Goal: Obtain resource: Download file/media

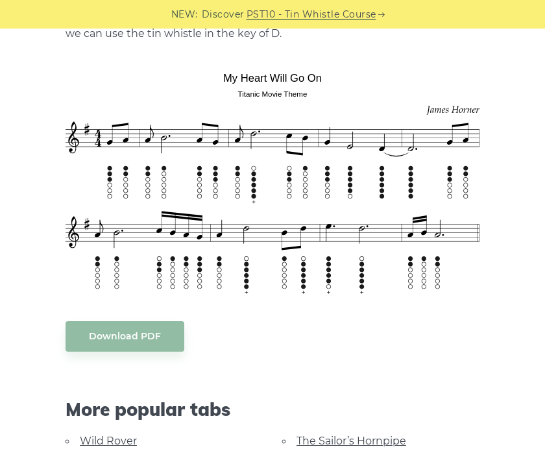
scroll to position [372, 0]
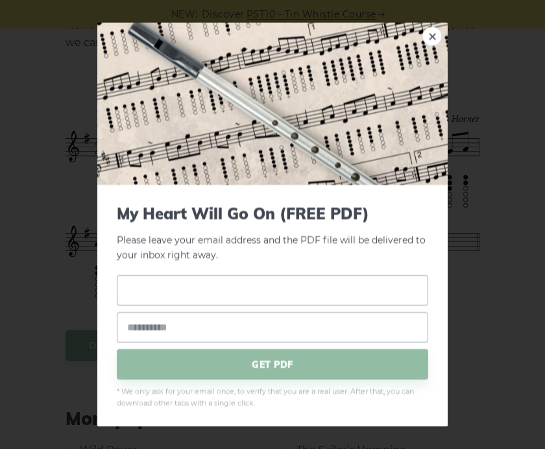
click at [128, 284] on input "text" at bounding box center [272, 290] width 311 height 30
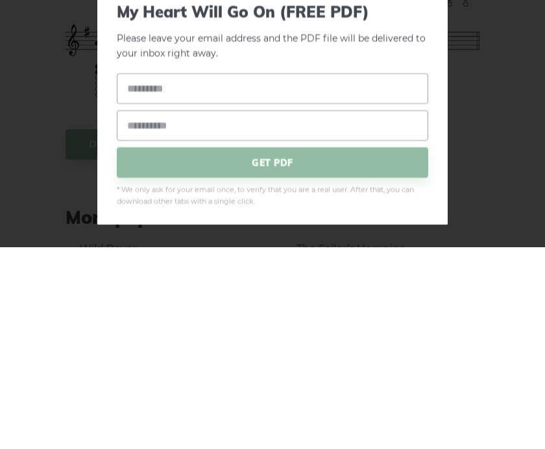
scroll to position [573, 0]
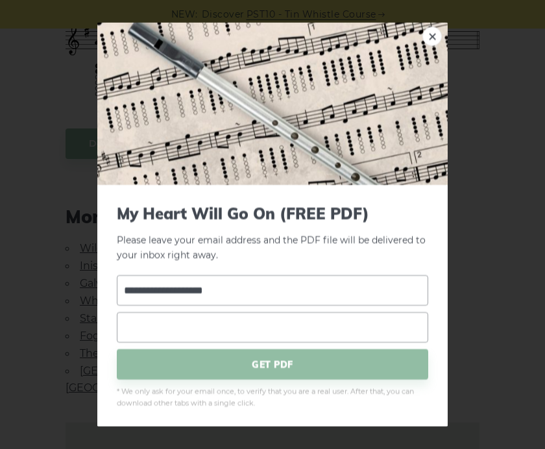
click at [145, 328] on input "email" at bounding box center [272, 327] width 311 height 30
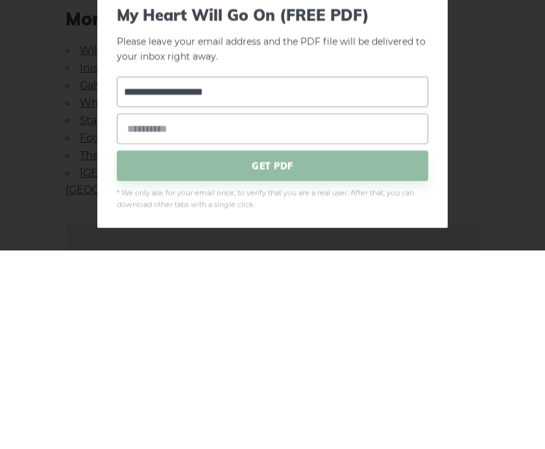
click at [275, 349] on span "GET PDF" at bounding box center [272, 364] width 311 height 30
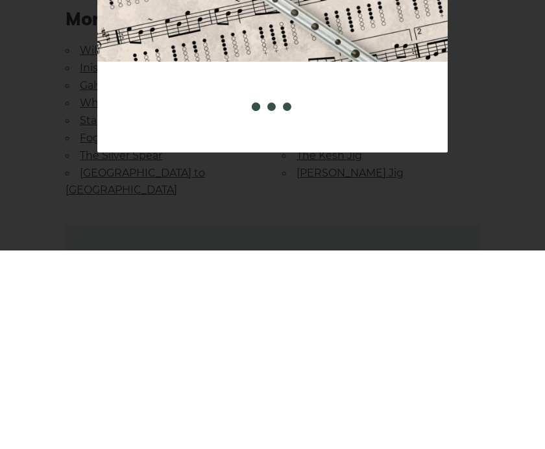
scroll to position [772, 0]
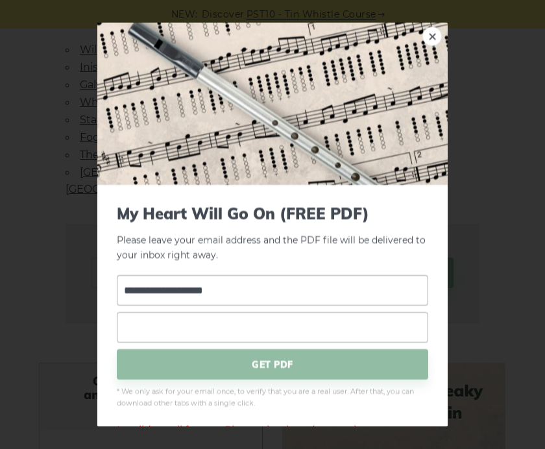
click at [137, 329] on input "email" at bounding box center [272, 327] width 311 height 30
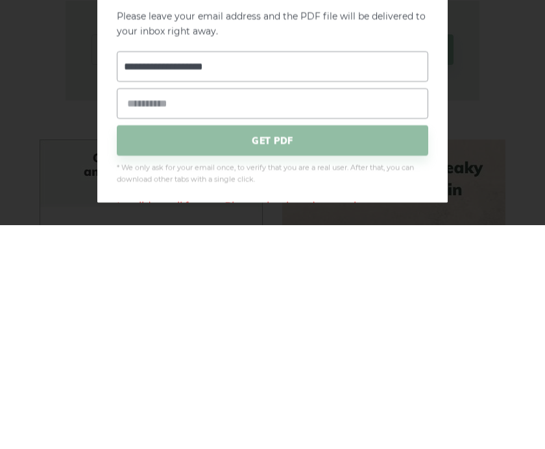
click at [291, 275] on input "**********" at bounding box center [272, 290] width 311 height 30
type input "*"
click at [220, 312] on input "email" at bounding box center [272, 327] width 311 height 30
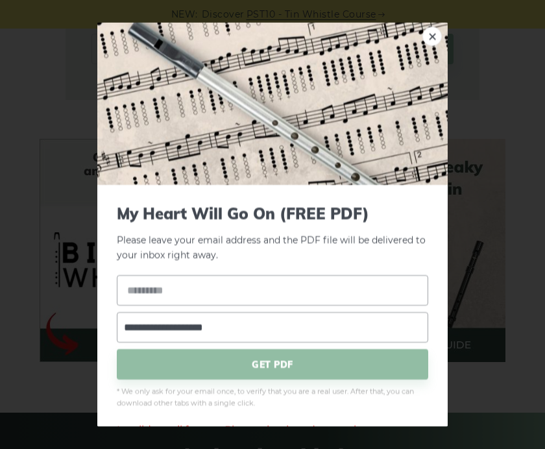
type input "**********"
click at [131, 289] on input "text" at bounding box center [272, 290] width 311 height 30
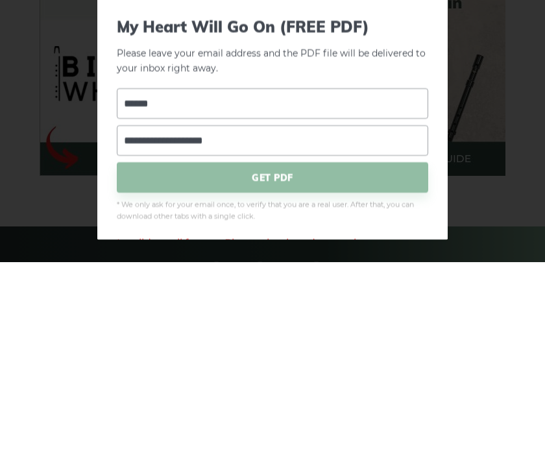
type input "*******"
click at [275, 349] on span "GET PDF" at bounding box center [272, 364] width 311 height 30
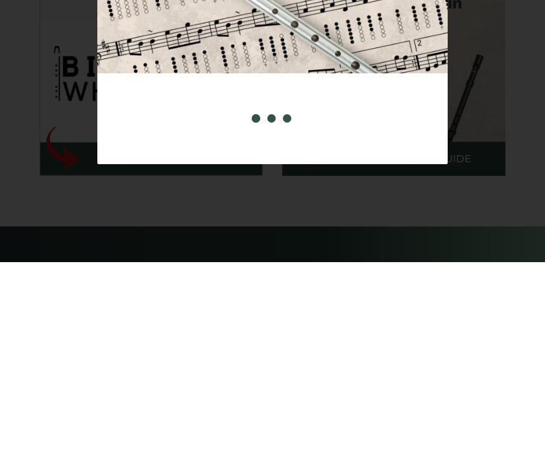
scroll to position [1182, 0]
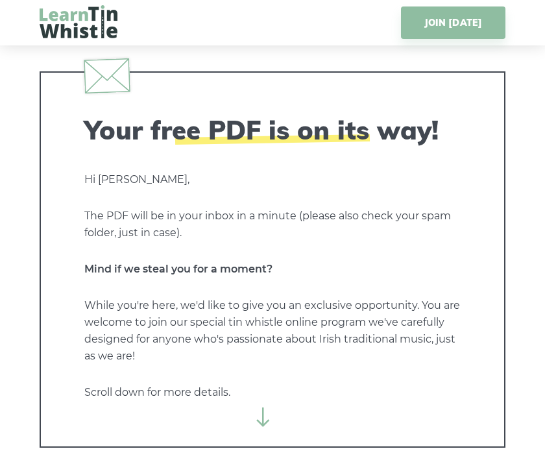
click at [449, 19] on link "JOIN [DATE]" at bounding box center [453, 22] width 104 height 32
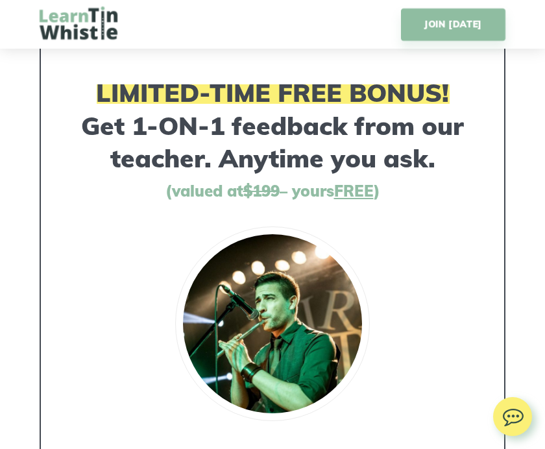
scroll to position [6994, 0]
